Goal: Find specific page/section: Find specific page/section

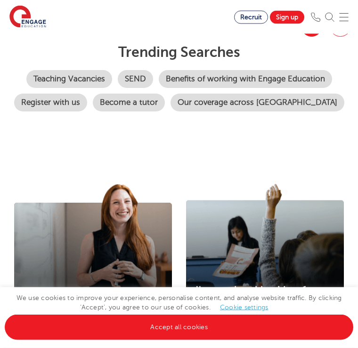
scroll to position [196, 0]
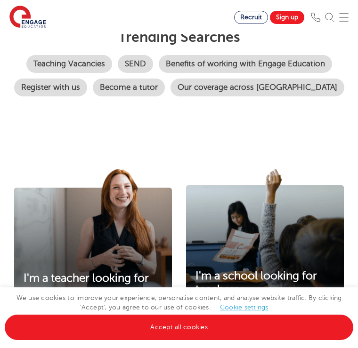
click at [300, 246] on img at bounding box center [265, 239] width 158 height 140
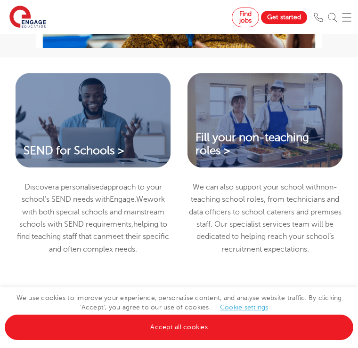
scroll to position [1094, 0]
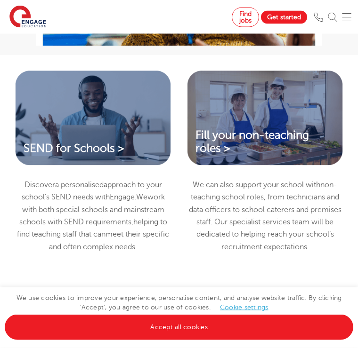
click at [140, 139] on img at bounding box center [93, 119] width 158 height 98
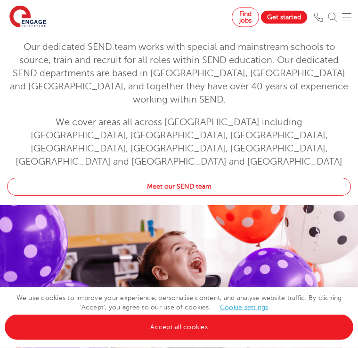
scroll to position [337, 0]
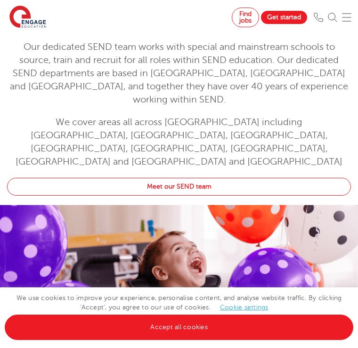
click at [246, 340] on link "Accept all cookies" at bounding box center [179, 327] width 348 height 25
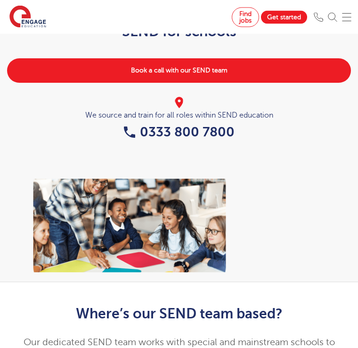
scroll to position [0, 0]
